Goal: Task Accomplishment & Management: Use online tool/utility

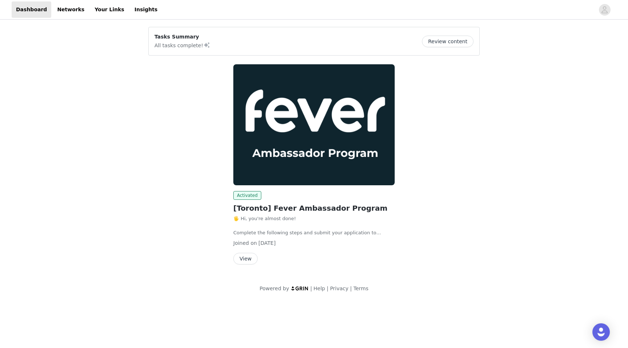
click at [249, 259] on button "View" at bounding box center [245, 259] width 24 height 12
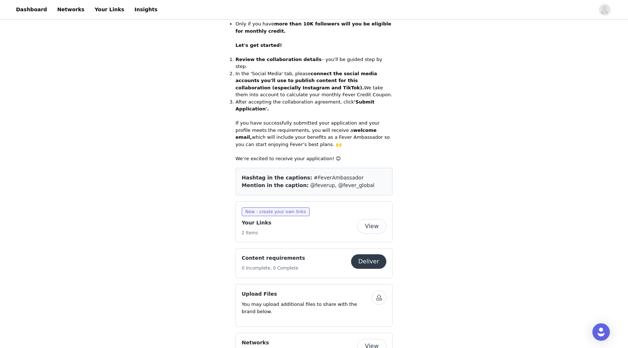
scroll to position [265, 0]
click at [365, 218] on button "View" at bounding box center [371, 225] width 29 height 15
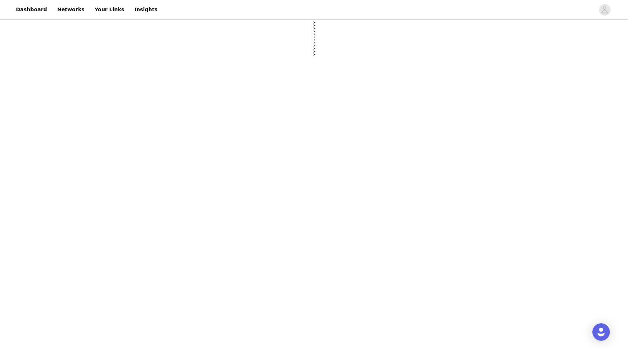
select select "12"
